Goal: Navigation & Orientation: Find specific page/section

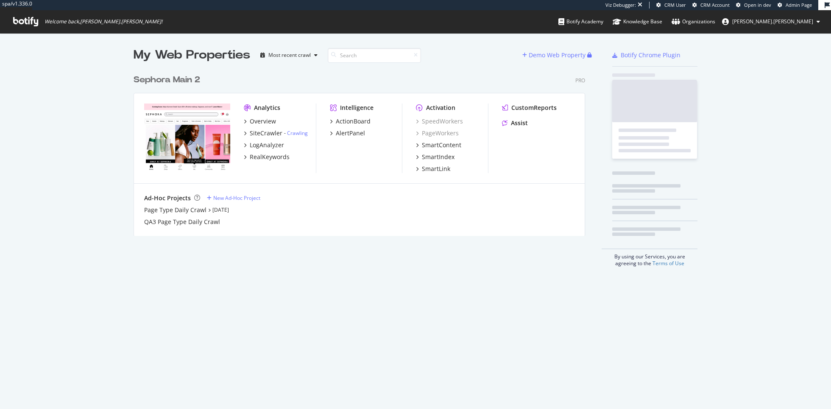
scroll to position [172, 458]
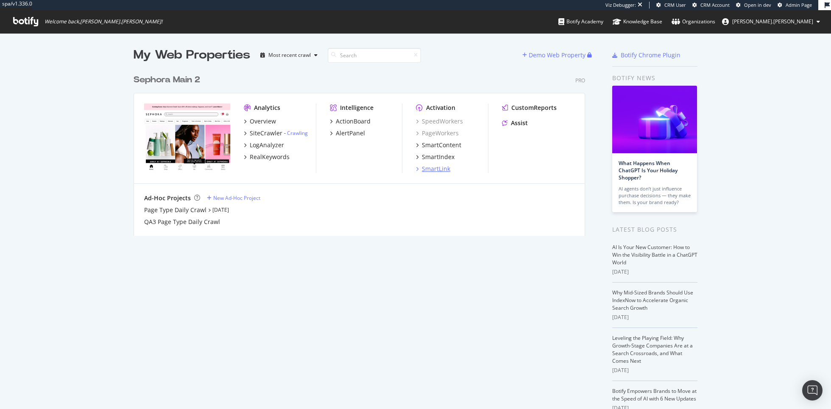
click at [437, 166] on div "SmartLink" at bounding box center [436, 169] width 28 height 8
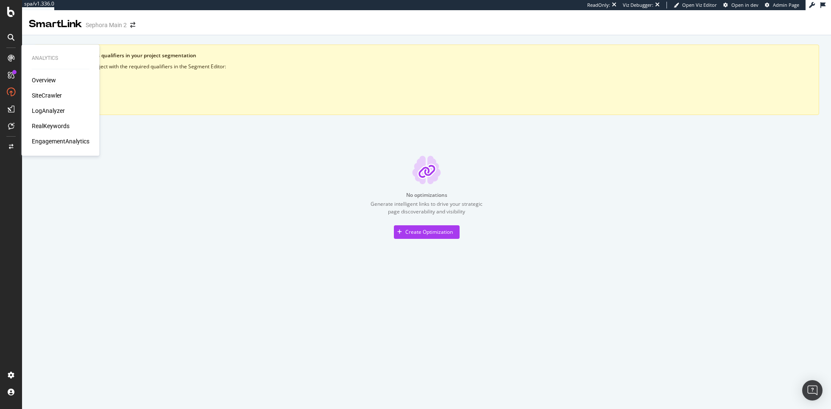
click at [47, 83] on div "Overview" at bounding box center [44, 80] width 24 height 8
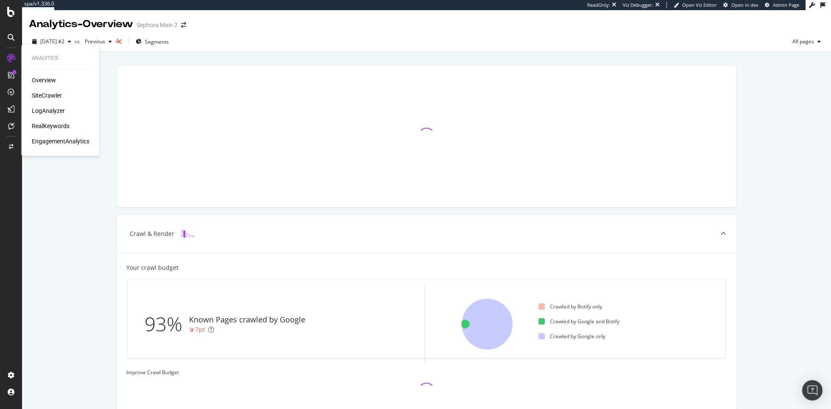
click at [56, 95] on div "SiteCrawler" at bounding box center [47, 95] width 30 height 8
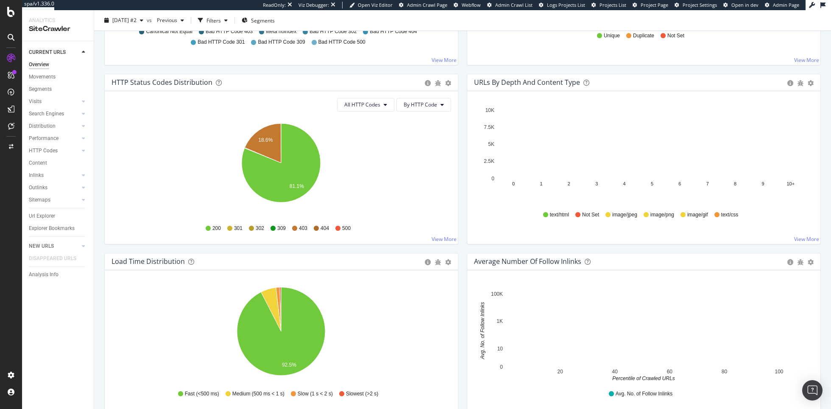
scroll to position [435, 0]
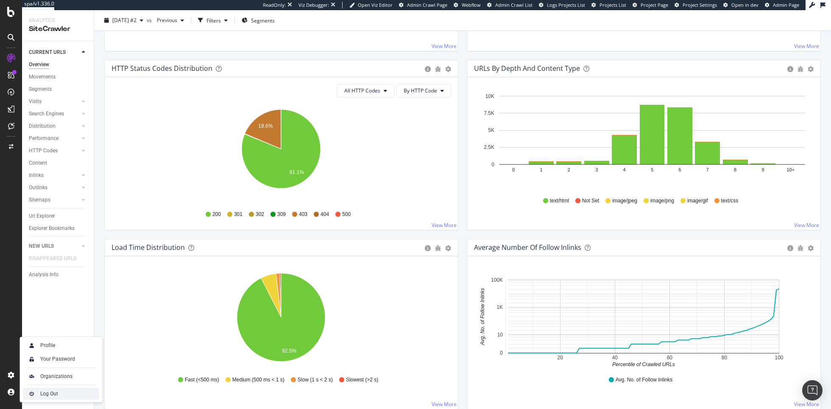
click at [40, 394] on div "Log Out" at bounding box center [49, 393] width 18 height 7
